Goal: Transaction & Acquisition: Purchase product/service

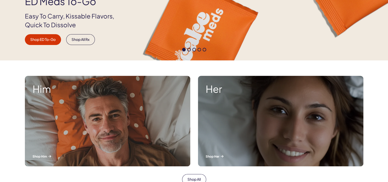
scroll to position [128, 0]
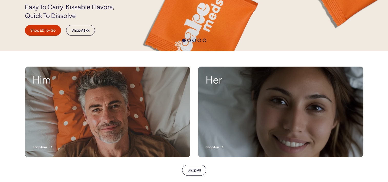
click at [100, 122] on div "Him Shop Him" at bounding box center [107, 111] width 165 height 90
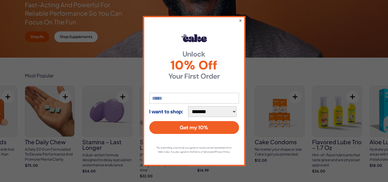
click at [240, 18] on button "×" at bounding box center [240, 20] width 3 height 6
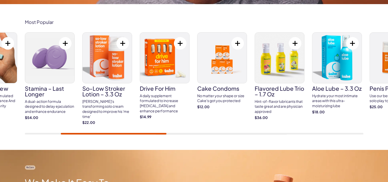
scroll to position [180, 0]
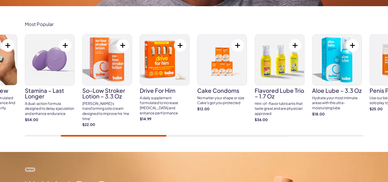
click at [363, 135] on div at bounding box center [194, 136] width 339 height 2
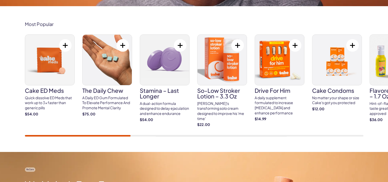
click at [27, 135] on div at bounding box center [194, 136] width 339 height 2
click at [362, 135] on div at bounding box center [194, 136] width 339 height 2
click at [107, 137] on div "Most Popular Cake ED Meds Quick dissolve ED Meds that work up to 3x faster than…" at bounding box center [194, 78] width 388 height 145
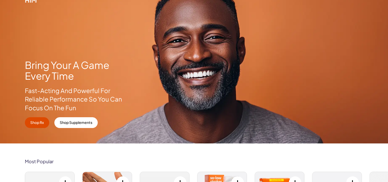
scroll to position [0, 0]
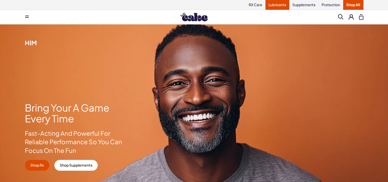
click at [277, 4] on link "Lubricants" at bounding box center [278, 5] width 24 height 10
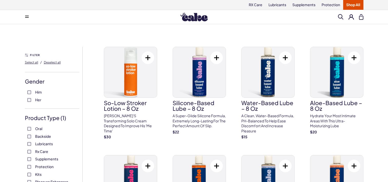
click at [40, 135] on span "Backside" at bounding box center [43, 136] width 16 height 7
click at [48, 142] on span "Lubricants" at bounding box center [44, 143] width 18 height 7
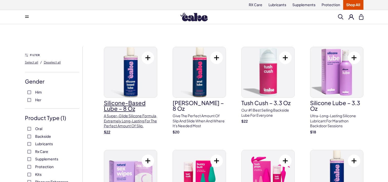
click at [128, 134] on div "$ 22" at bounding box center [130, 131] width 53 height 5
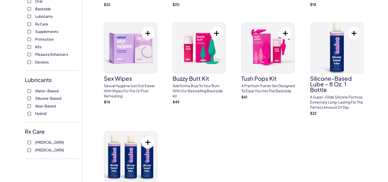
scroll to position [128, 0]
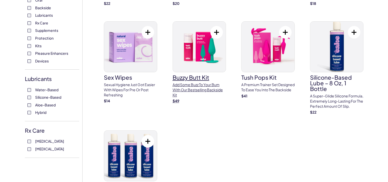
click at [198, 90] on p "Add some buzz to your bum with our bestselling backside kit" at bounding box center [199, 89] width 53 height 15
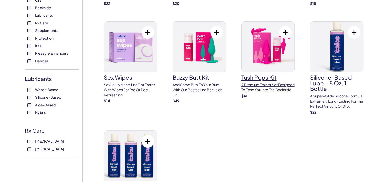
click at [252, 89] on p "A premium trainer set designed to ease you into the backside" at bounding box center [267, 87] width 53 height 10
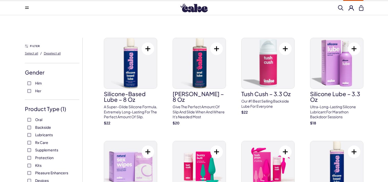
scroll to position [0, 0]
